Goal: Transaction & Acquisition: Obtain resource

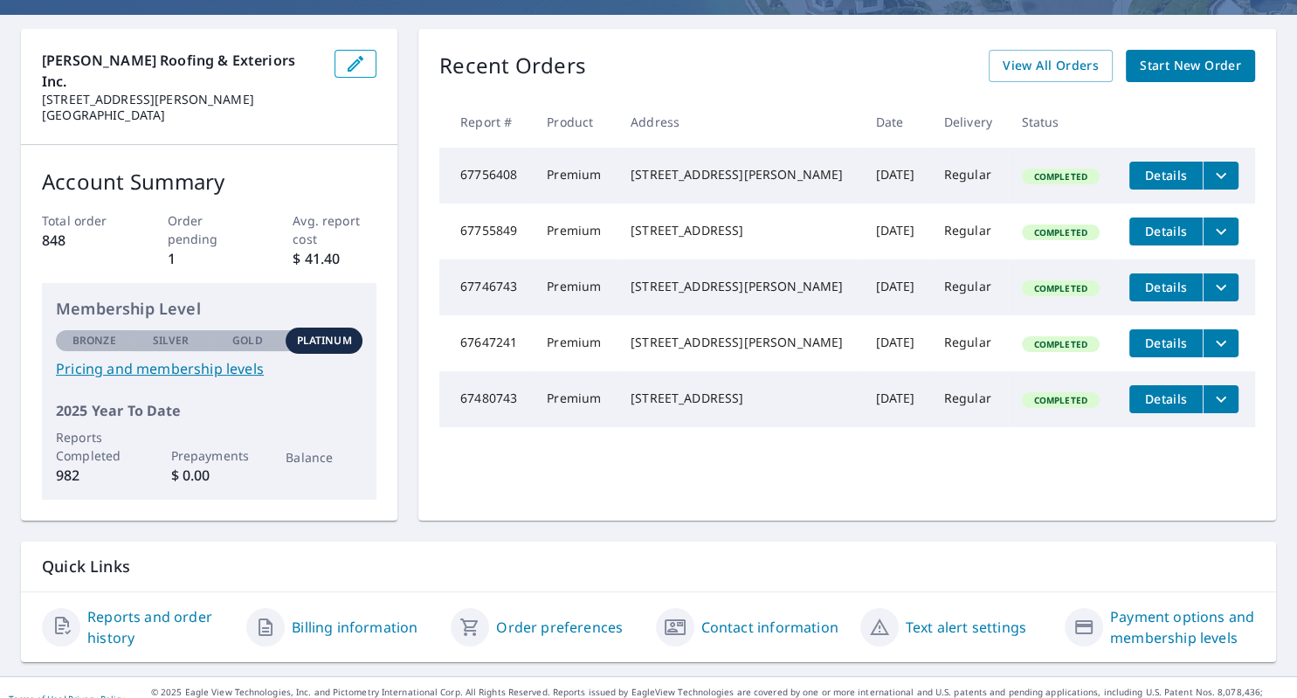
scroll to position [35, 0]
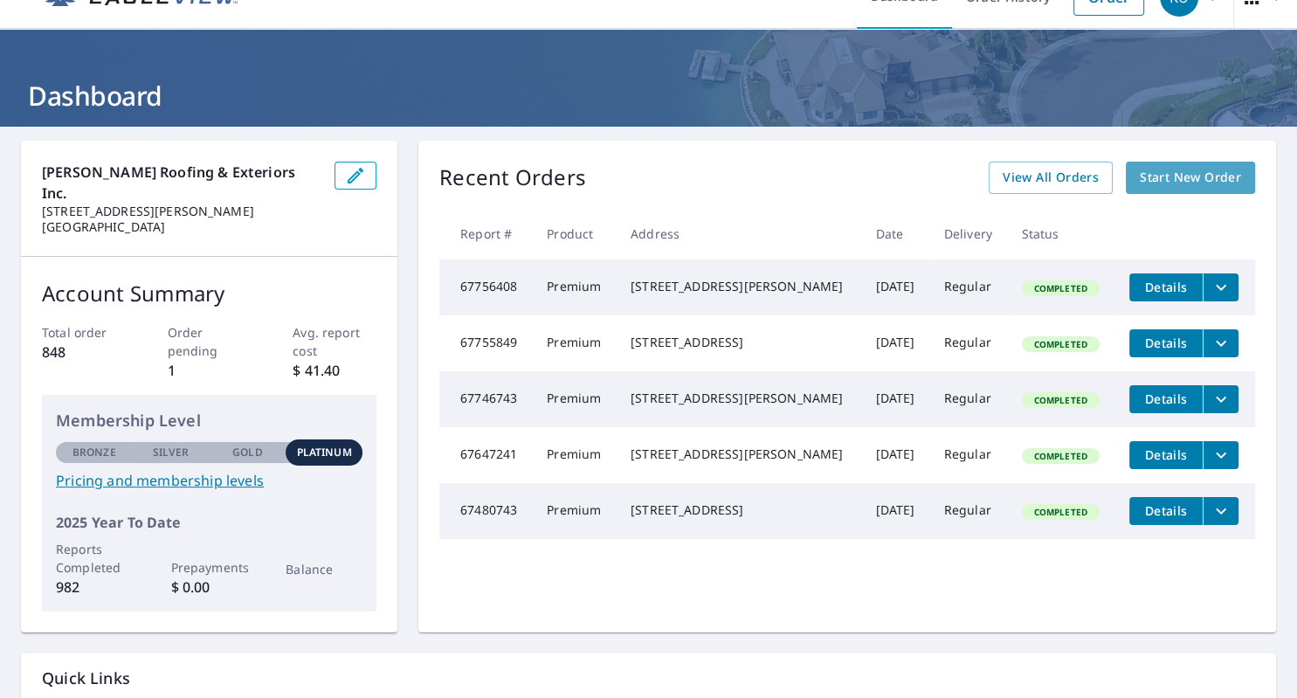
click at [1170, 177] on span "Start New Order" at bounding box center [1190, 178] width 101 height 22
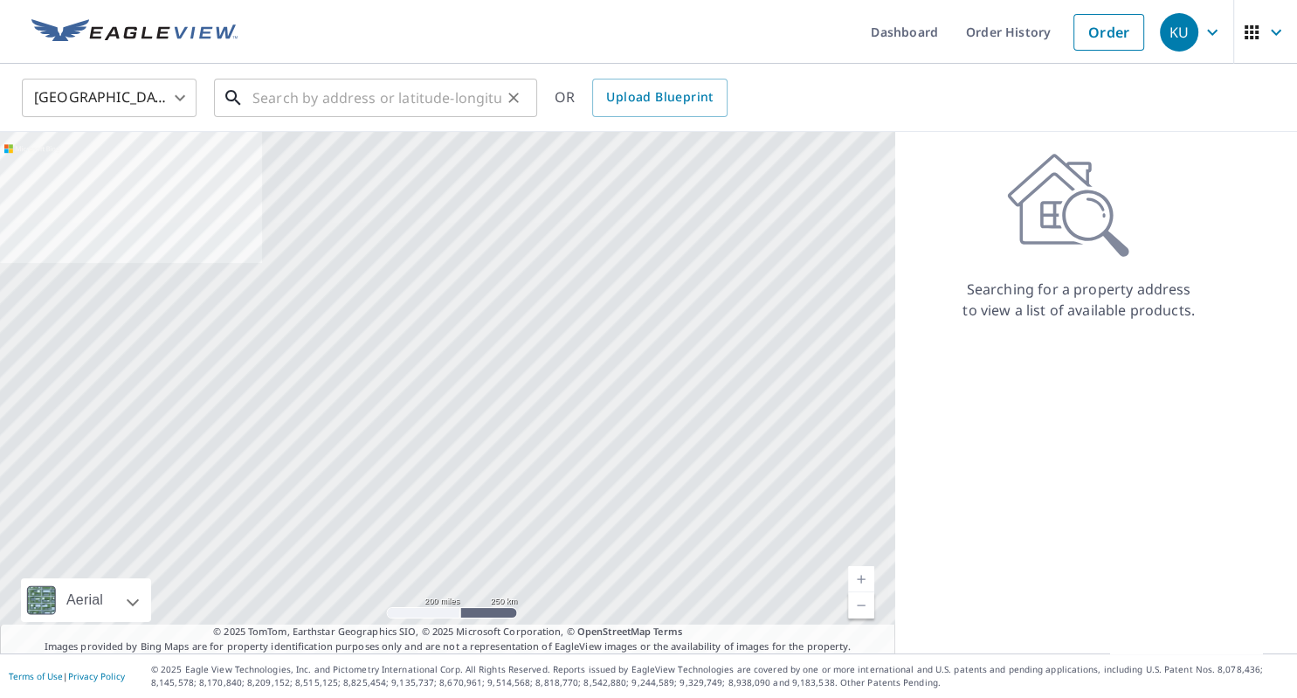
click at [317, 100] on input "text" at bounding box center [376, 97] width 249 height 49
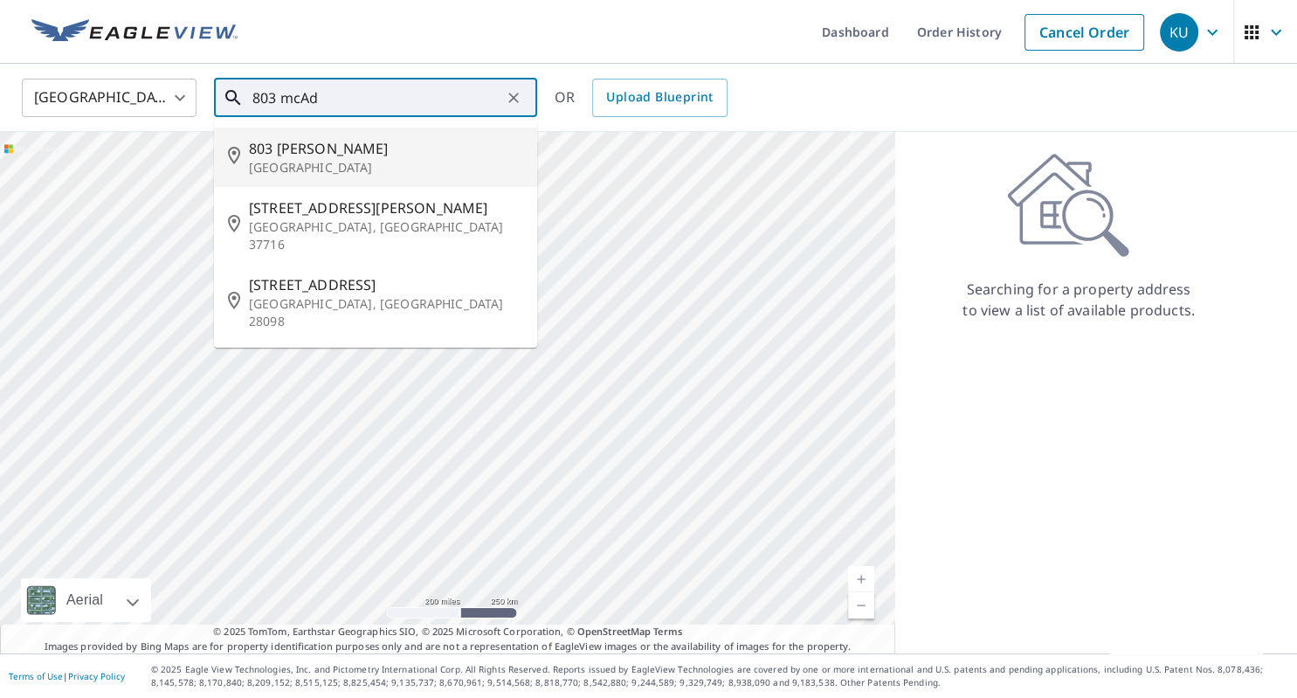
click at [314, 155] on span "803 [PERSON_NAME]" at bounding box center [386, 148] width 274 height 21
type input "[STREET_ADDRESS][PERSON_NAME]"
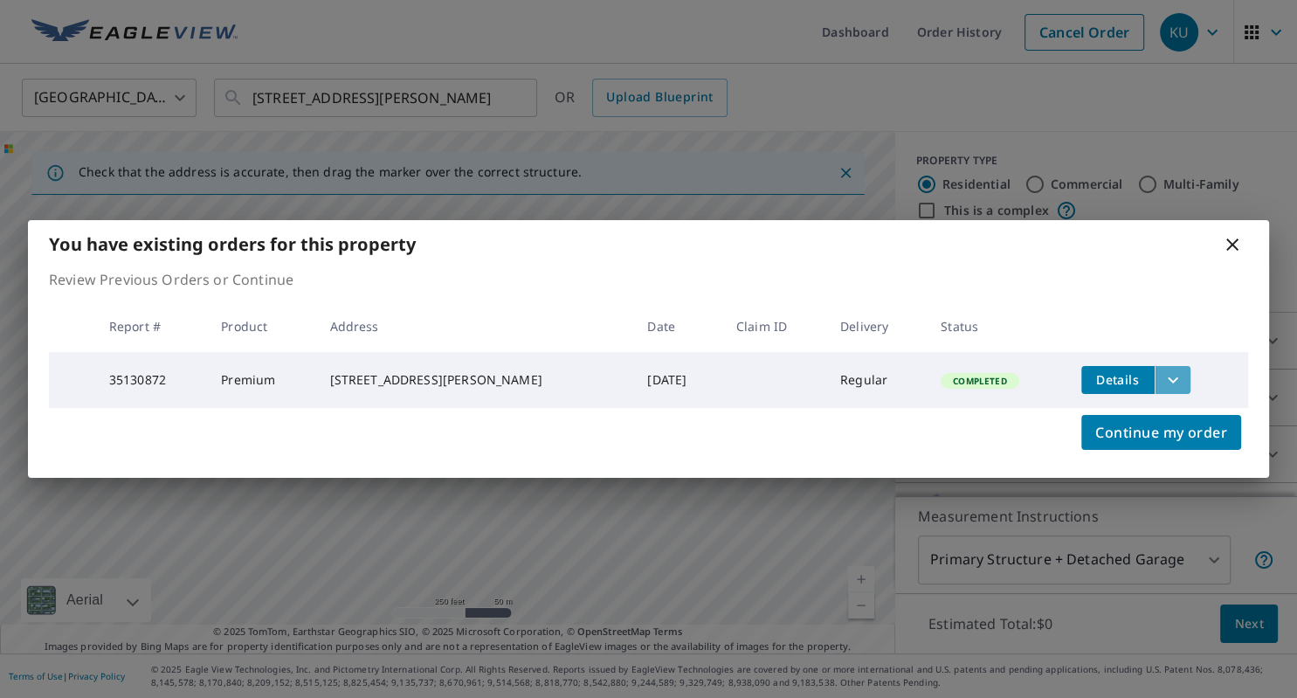
click at [1168, 379] on icon "filesDropdownBtn-35130872" at bounding box center [1173, 379] width 10 height 6
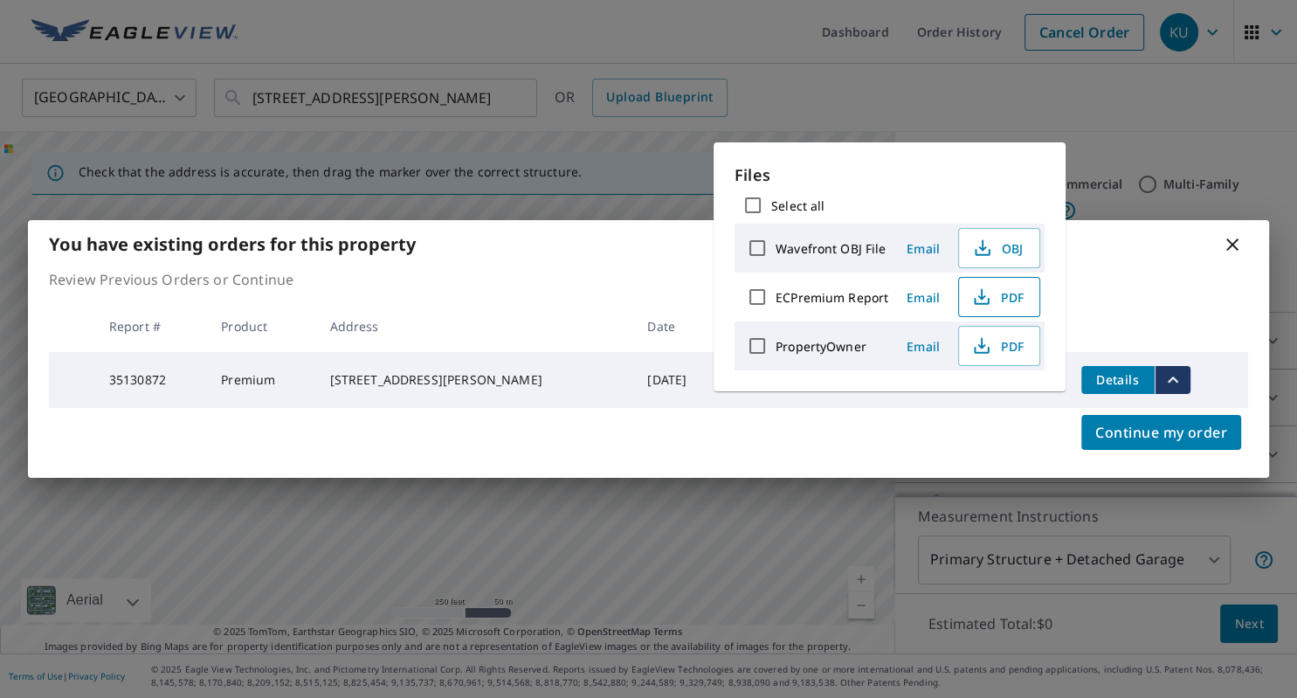
click at [997, 299] on span "PDF" at bounding box center [997, 296] width 56 height 21
click at [999, 301] on span "PDF" at bounding box center [997, 296] width 56 height 21
click at [1235, 238] on icon at bounding box center [1232, 244] width 21 height 21
